Goal: Transaction & Acquisition: Book appointment/travel/reservation

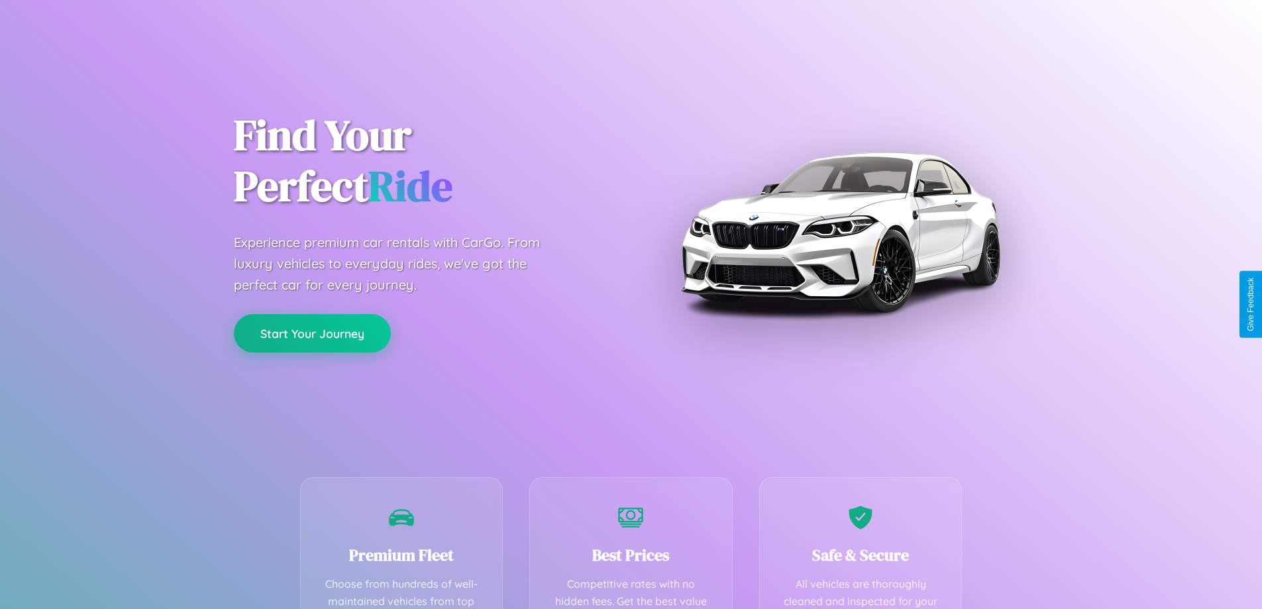
click at [312, 334] on button "Start Your Journey" at bounding box center [312, 333] width 157 height 38
click at [312, 333] on button "Start Your Journey" at bounding box center [312, 333] width 157 height 38
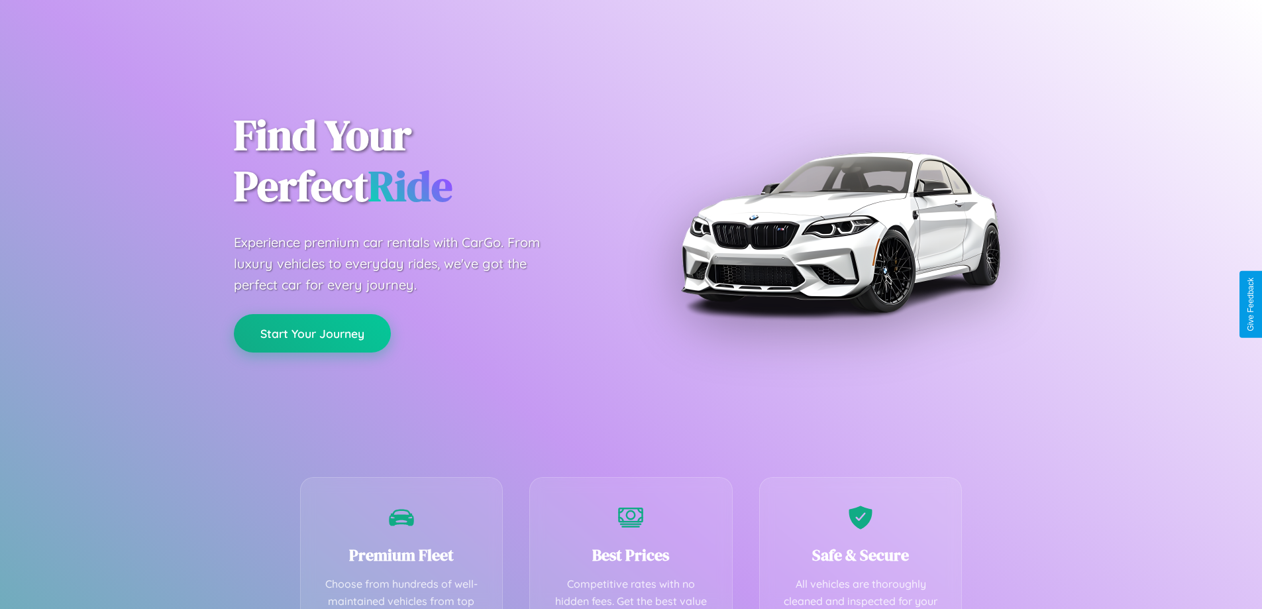
click at [312, 333] on button "Start Your Journey" at bounding box center [312, 333] width 157 height 38
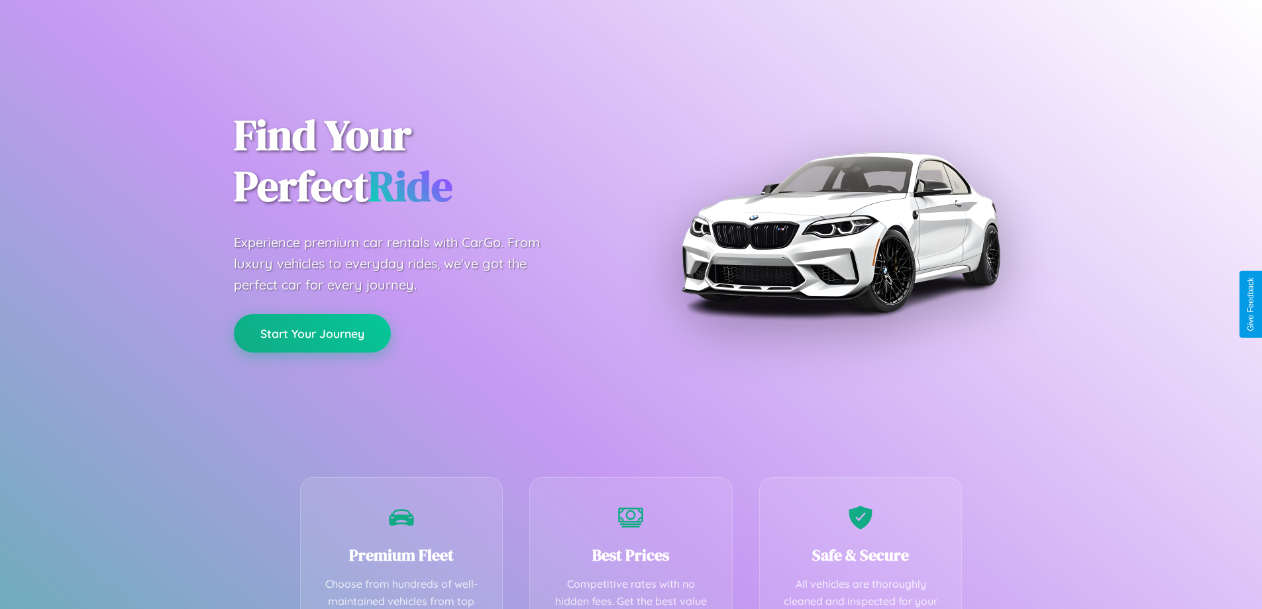
click at [312, 333] on button "Start Your Journey" at bounding box center [312, 333] width 157 height 38
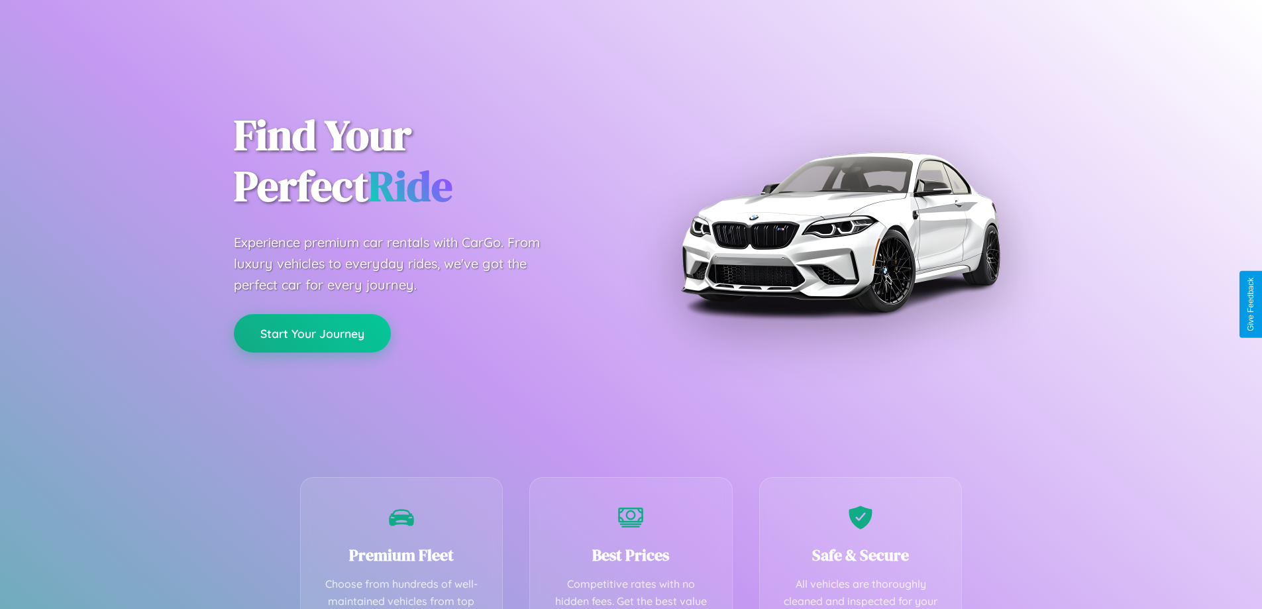
click at [312, 333] on button "Start Your Journey" at bounding box center [312, 333] width 157 height 38
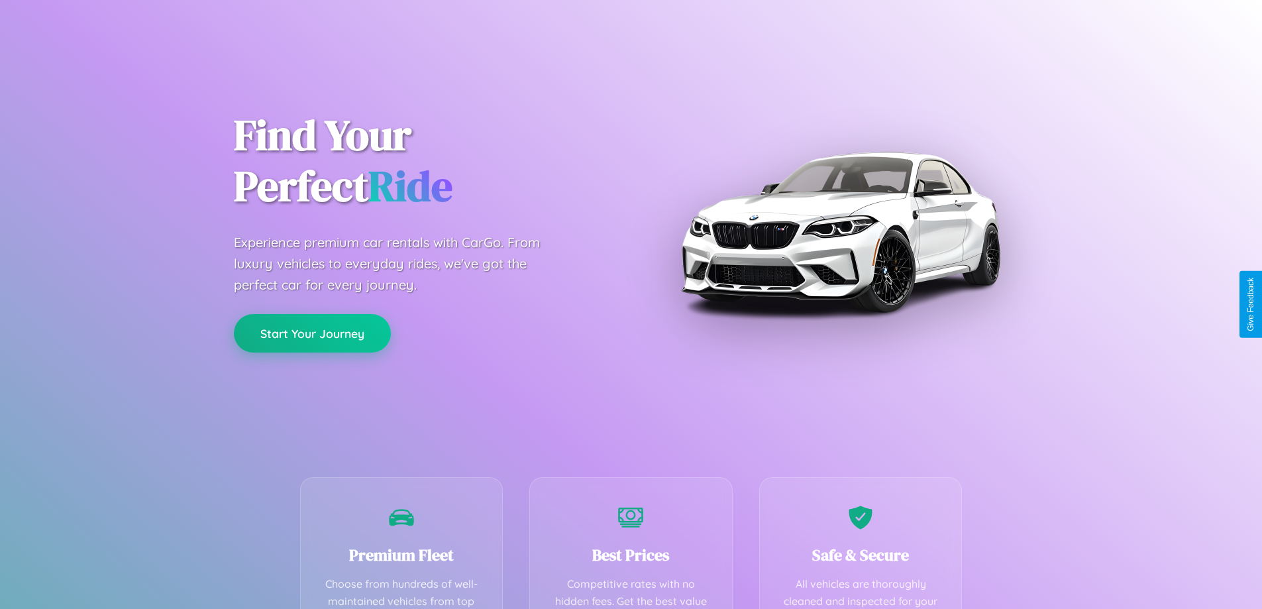
click at [312, 333] on button "Start Your Journey" at bounding box center [312, 333] width 157 height 38
